Goal: Check status: Check status

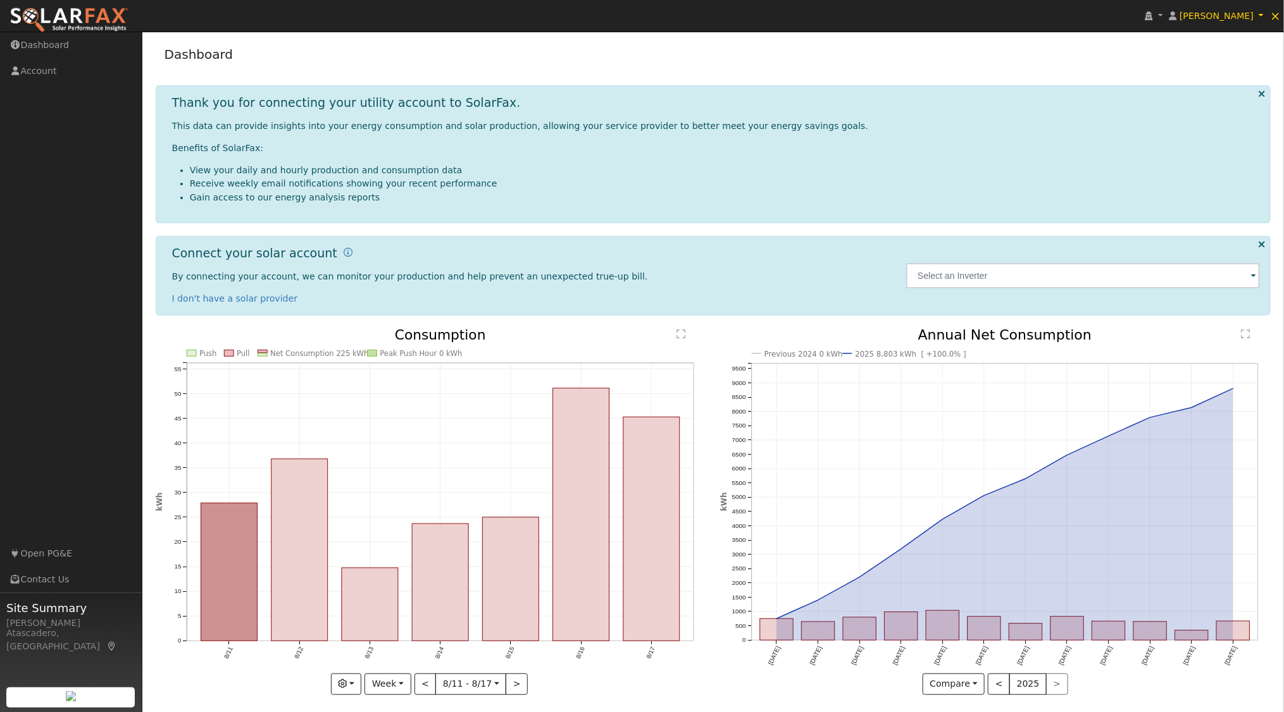
scroll to position [6, 0]
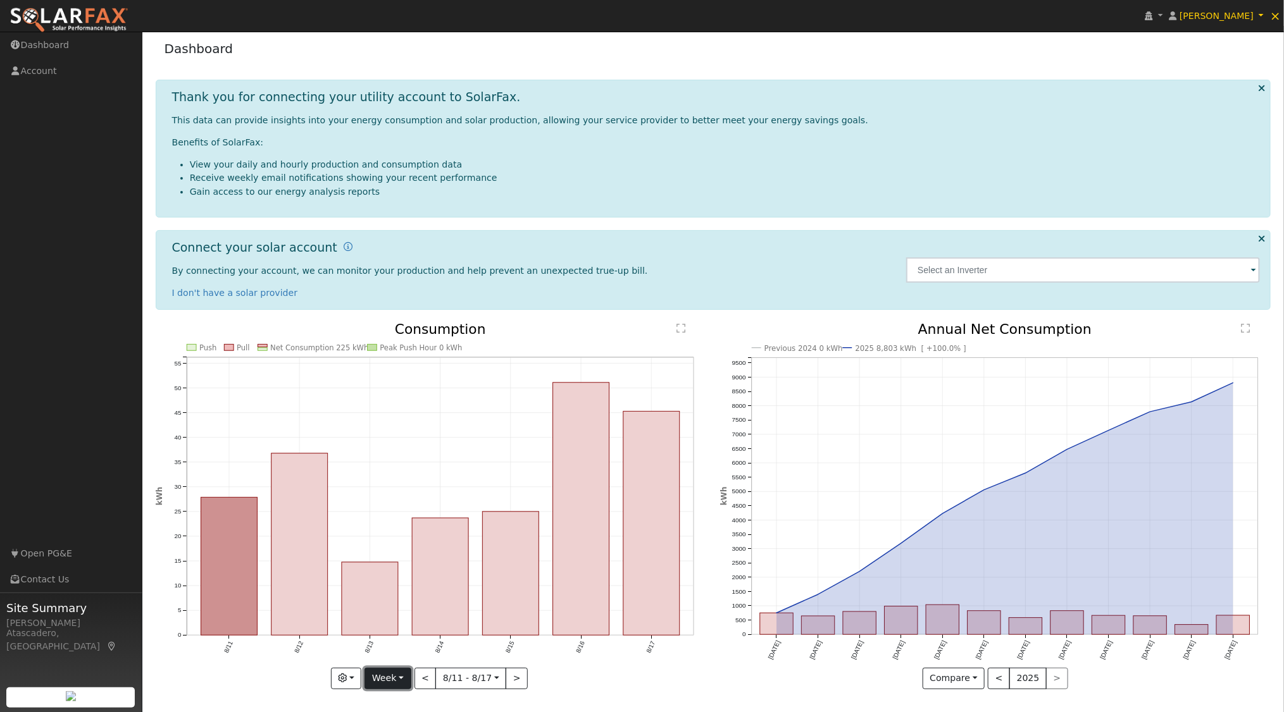
click at [402, 678] on button "Week" at bounding box center [387, 679] width 46 height 22
click at [396, 635] on link "Year" at bounding box center [409, 635] width 88 height 18
type input "[DATE]"
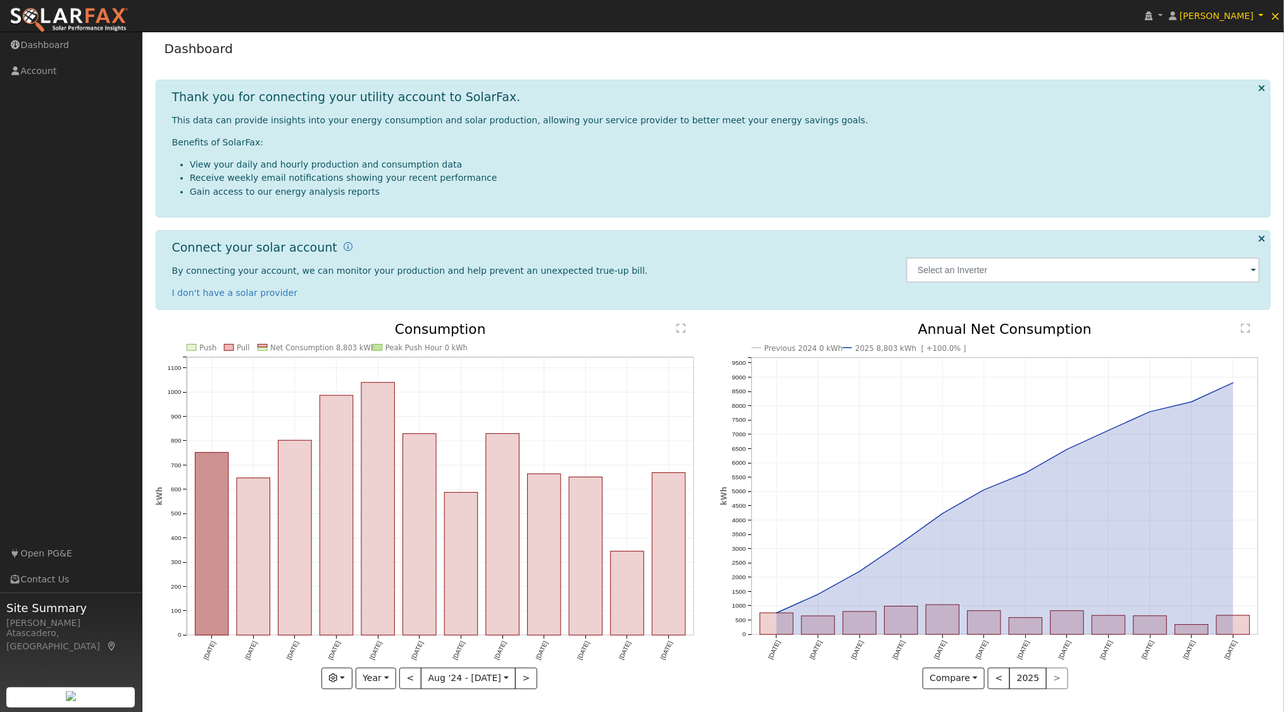
scroll to position [0, 0]
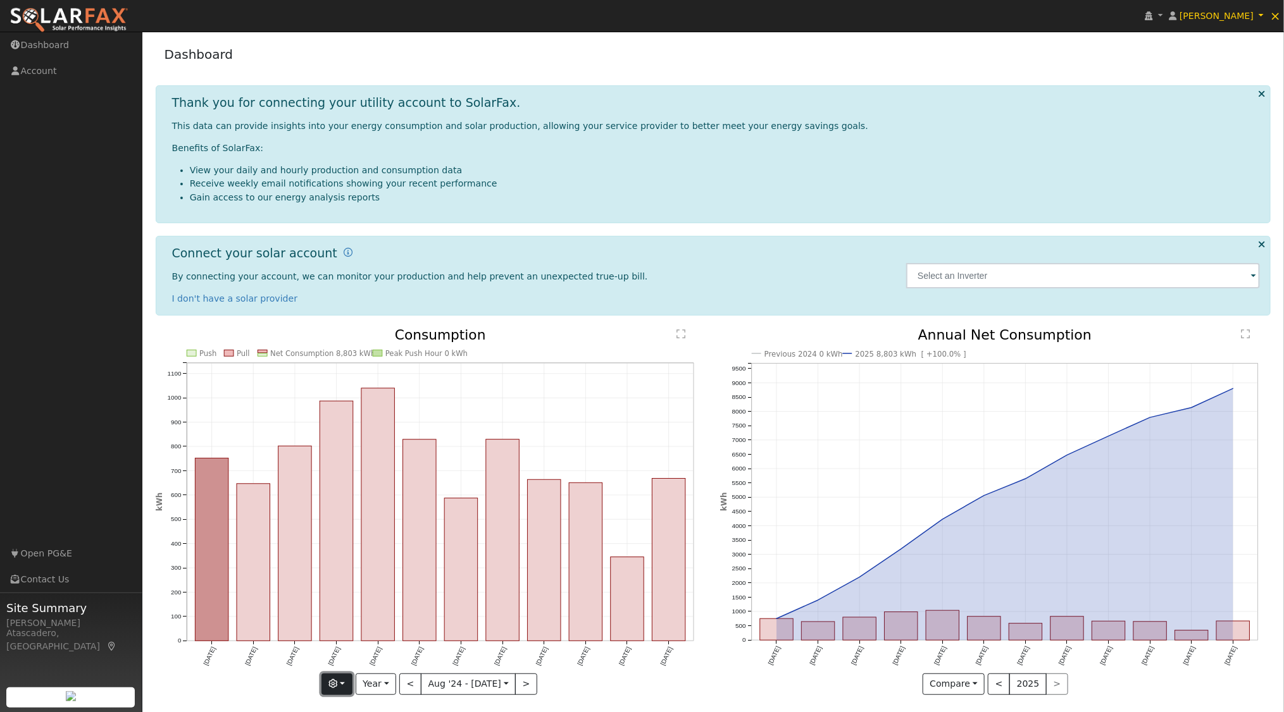
click at [348, 683] on button "button" at bounding box center [336, 685] width 31 height 22
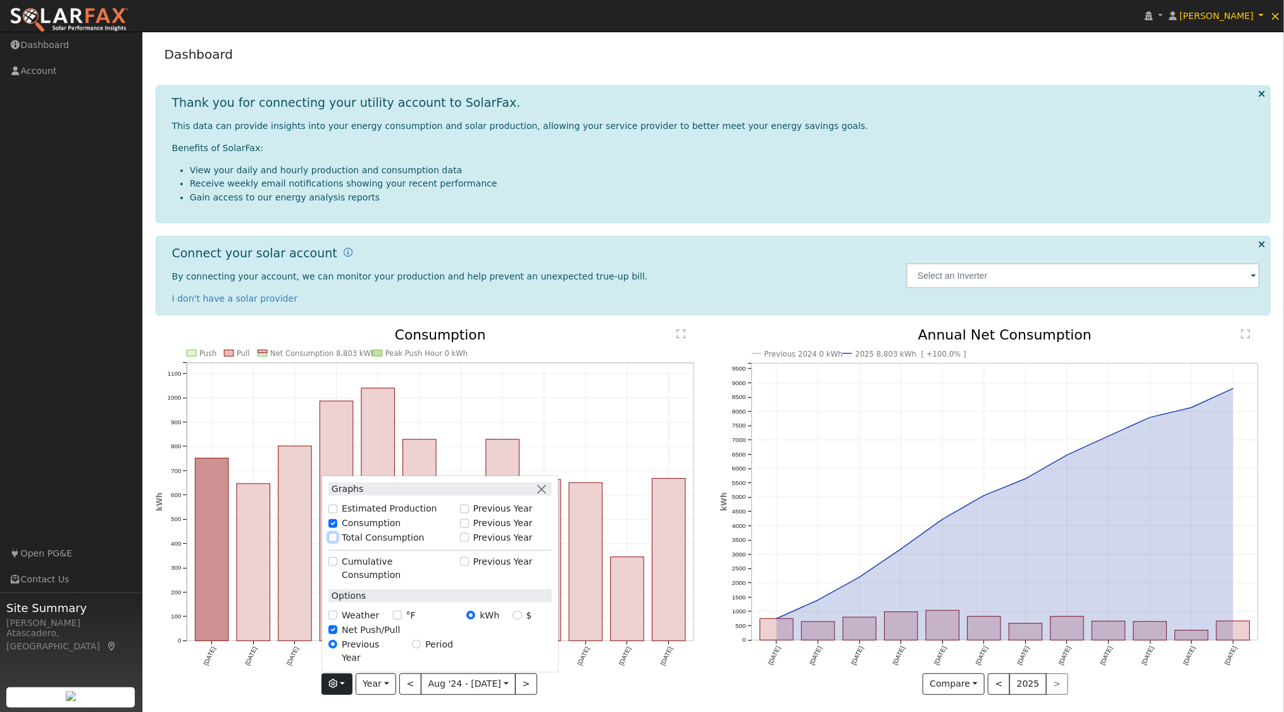
click at [336, 542] on input "Total Consumption" at bounding box center [332, 537] width 9 height 9
checkbox input "true"
click at [469, 542] on input "Previous Year" at bounding box center [464, 537] width 9 height 9
checkbox input "true"
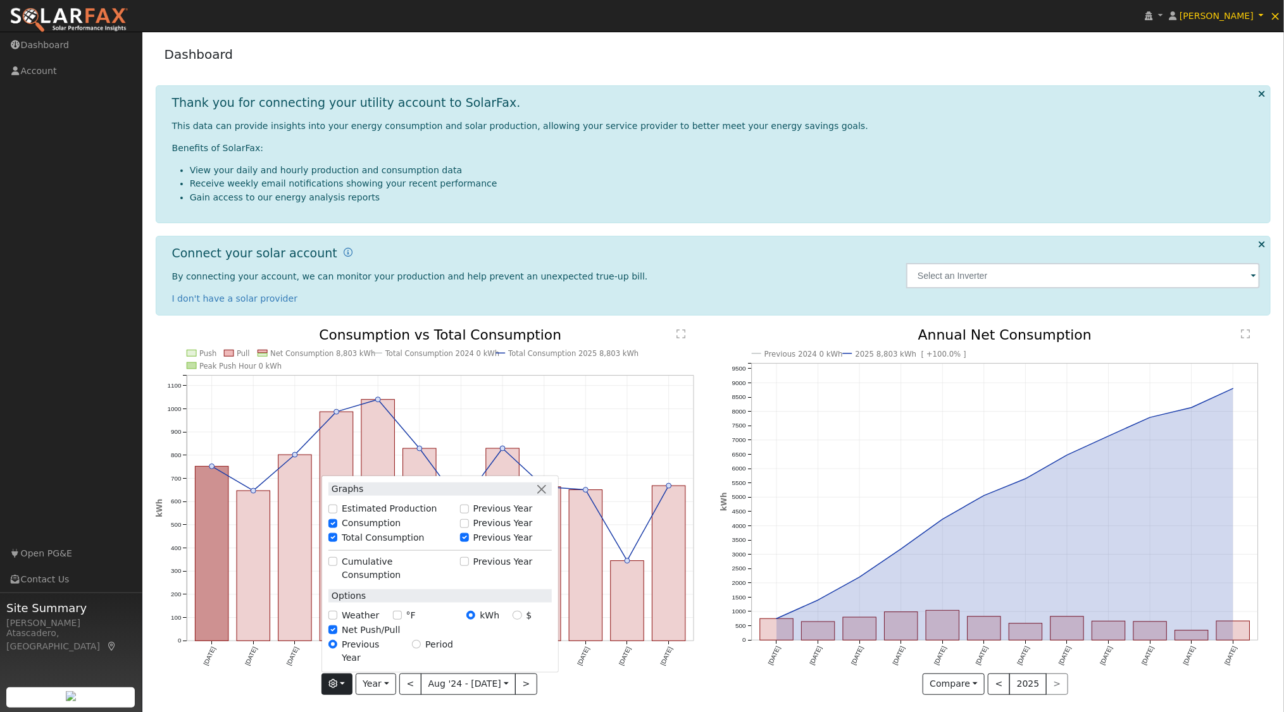
click at [809, 333] on icon "Previous 2024 0 kWh 2025 8,803 kWh [ +100.0% ] [DATE] Sep '[DATE] Nov '[DATE] J…" at bounding box center [995, 512] width 551 height 368
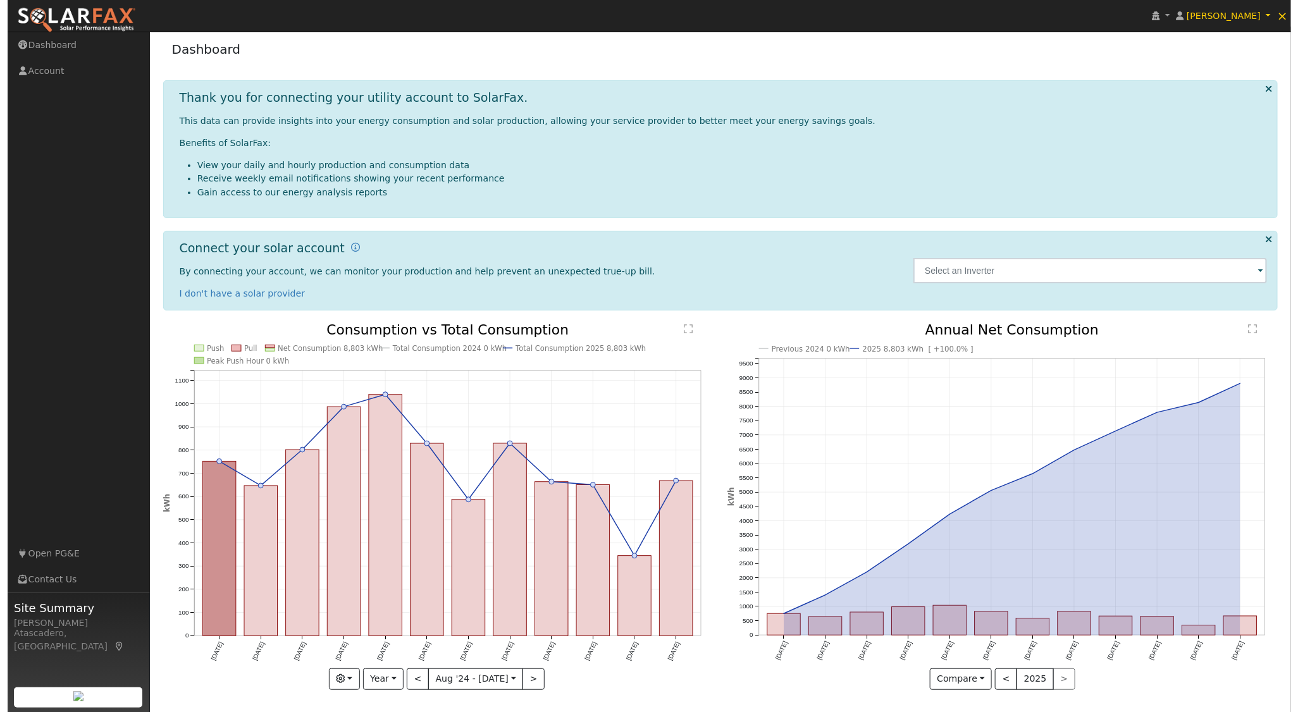
scroll to position [6, 0]
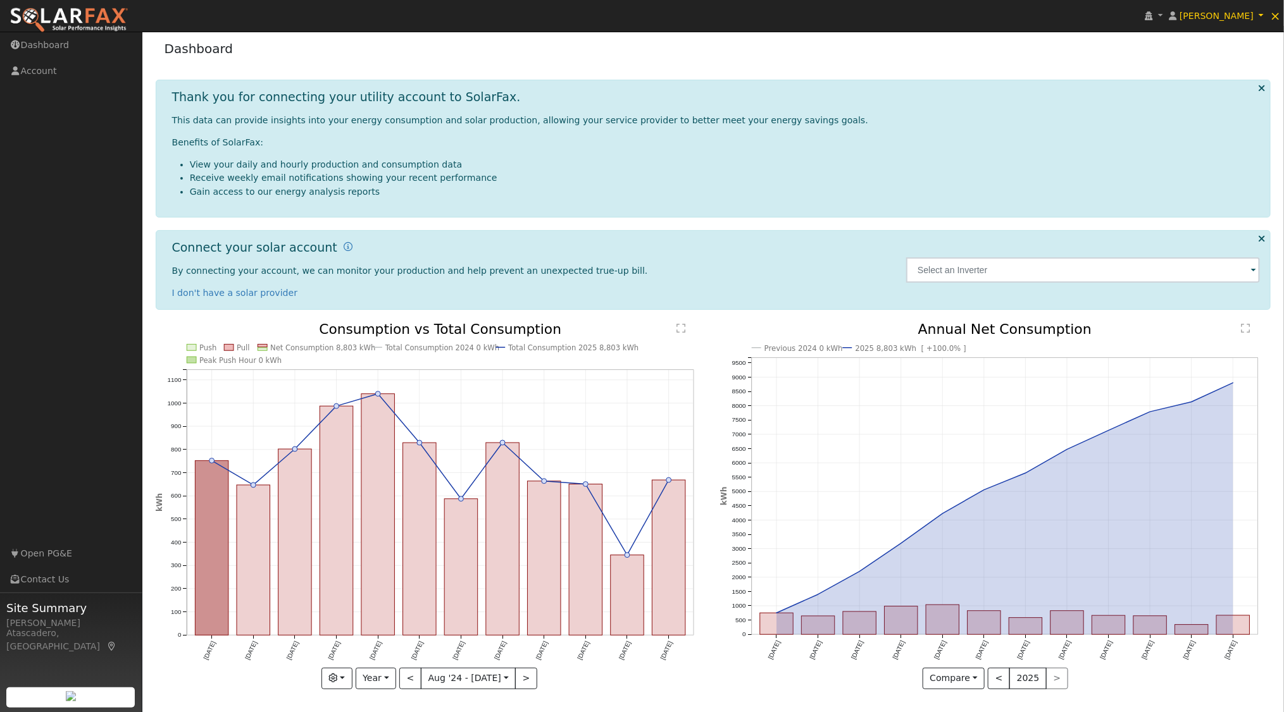
click at [681, 328] on text "" at bounding box center [681, 328] width 9 height 10
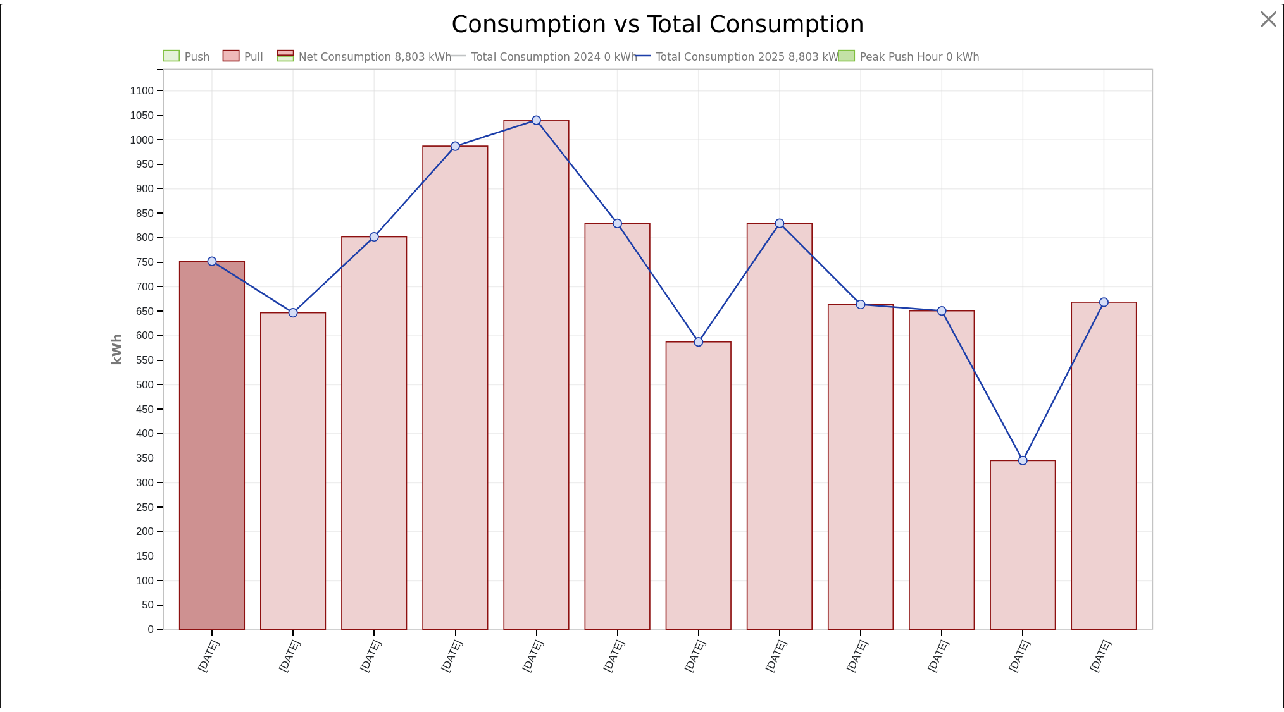
scroll to position [0, 0]
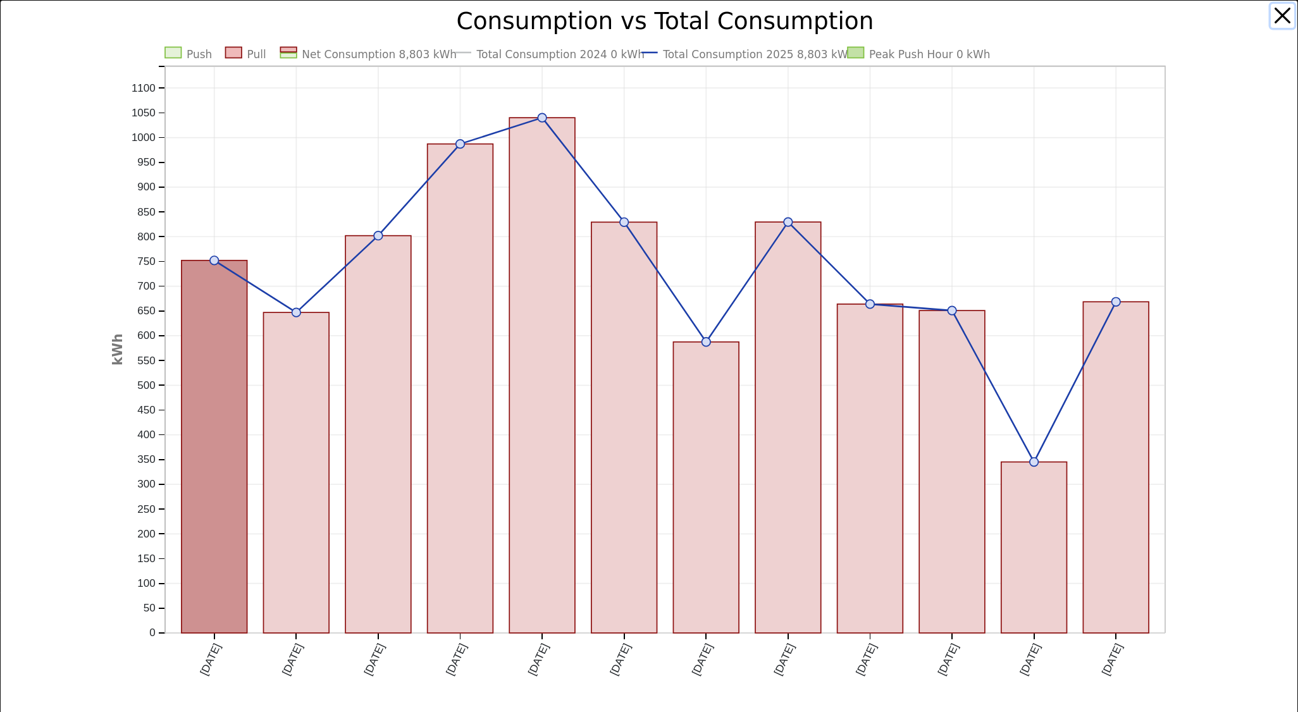
click at [1271, 17] on button "button" at bounding box center [1283, 16] width 24 height 24
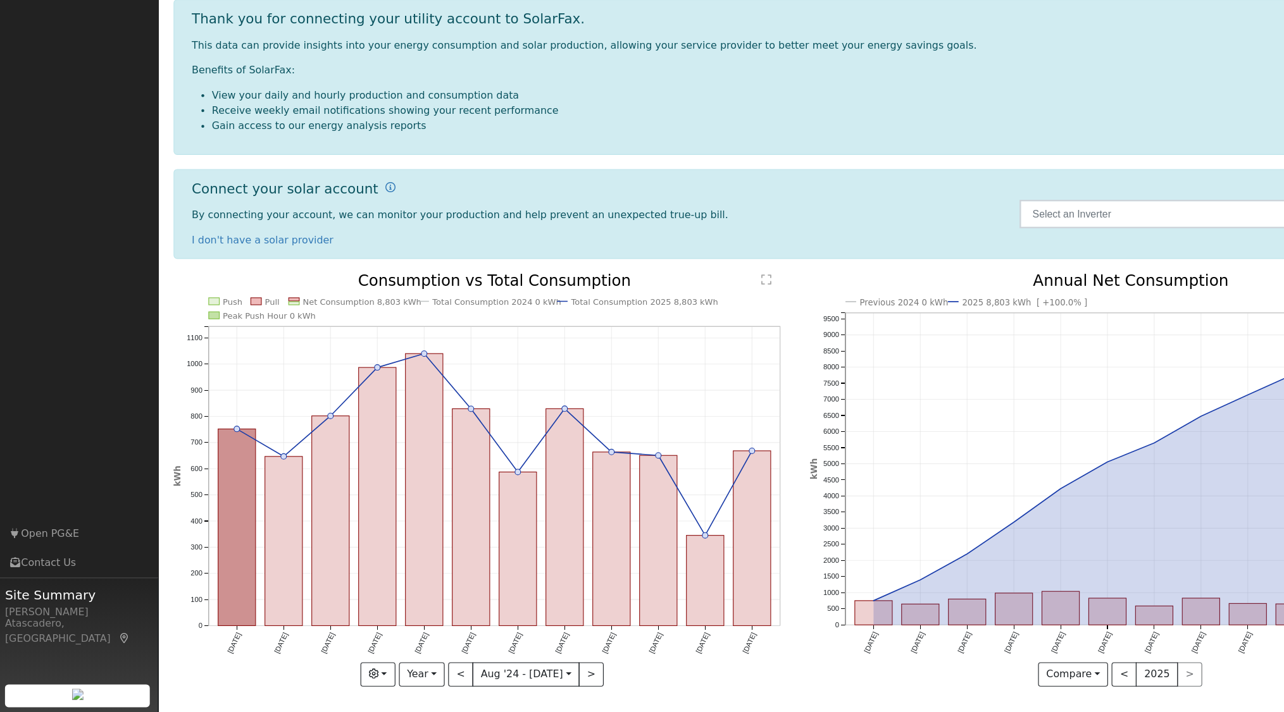
scroll to position [5, 0]
